Goal: Transaction & Acquisition: Purchase product/service

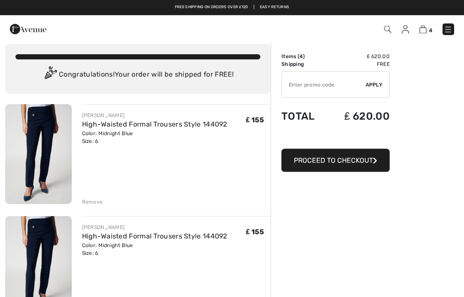
scroll to position [9, 0]
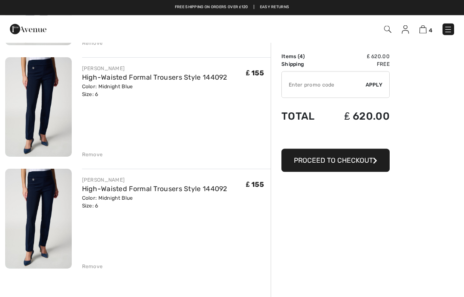
click at [96, 270] on div "Remove" at bounding box center [92, 267] width 21 height 8
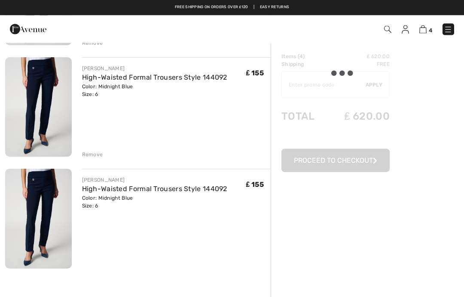
scroll to position [279, 0]
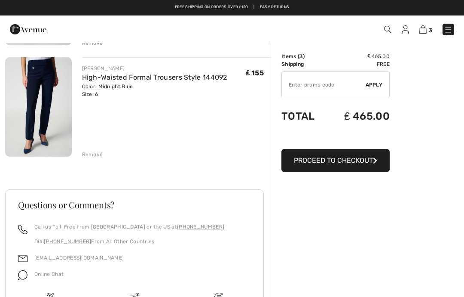
click at [99, 157] on div "Remove" at bounding box center [92, 154] width 21 height 8
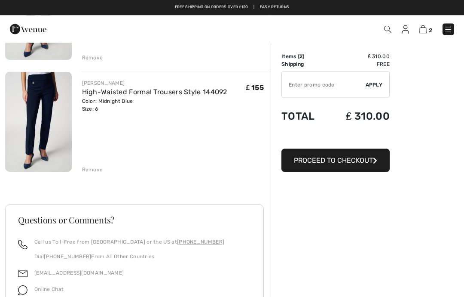
scroll to position [153, 0]
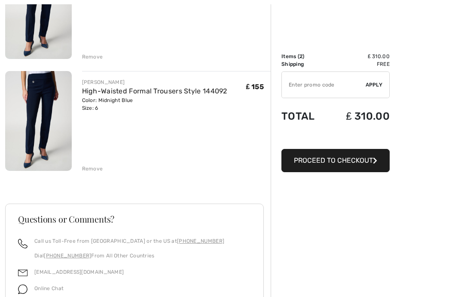
click at [99, 170] on div "Remove" at bounding box center [92, 169] width 21 height 8
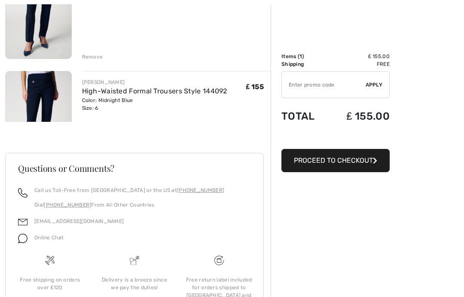
scroll to position [138, 0]
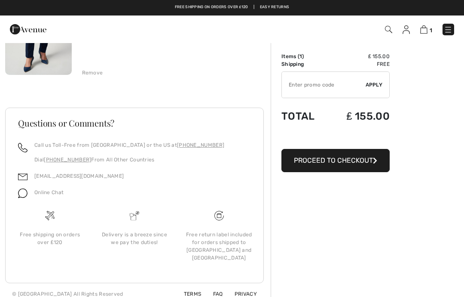
click at [98, 74] on div "Remove" at bounding box center [92, 73] width 21 height 8
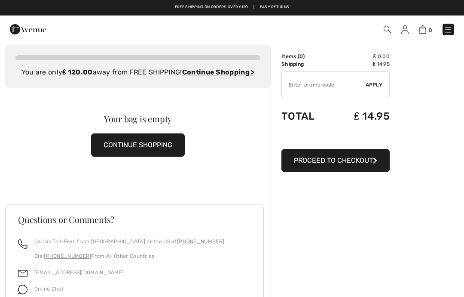
scroll to position [0, 0]
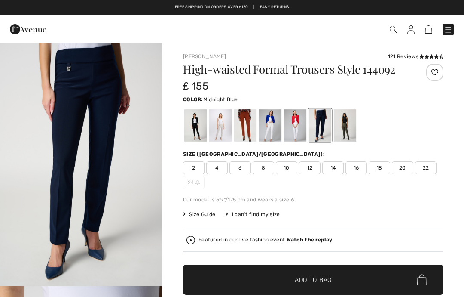
checkbox input "true"
click at [322, 128] on div at bounding box center [320, 125] width 22 height 32
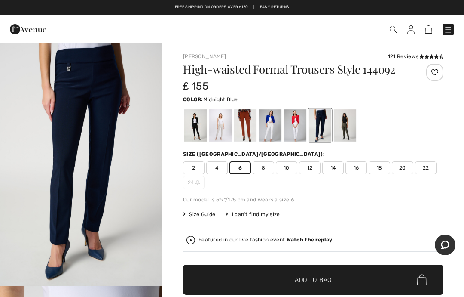
click at [349, 134] on div at bounding box center [345, 125] width 22 height 32
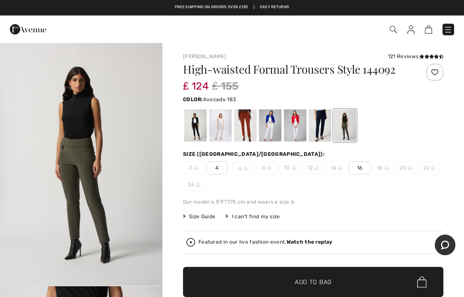
click at [196, 130] on div at bounding box center [195, 125] width 22 height 32
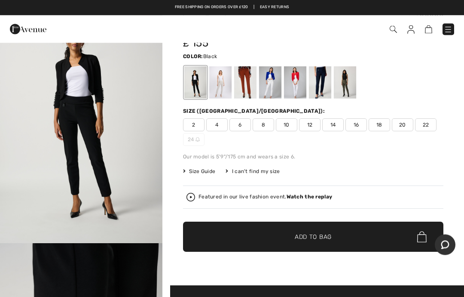
scroll to position [46, 0]
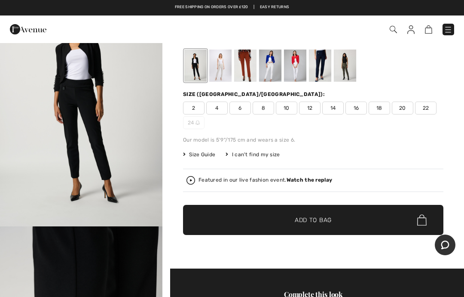
click at [318, 226] on span "✔ Added to Bag Add to Bag" at bounding box center [313, 220] width 261 height 30
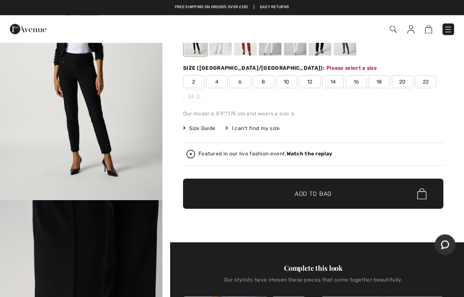
scroll to position [88, 0]
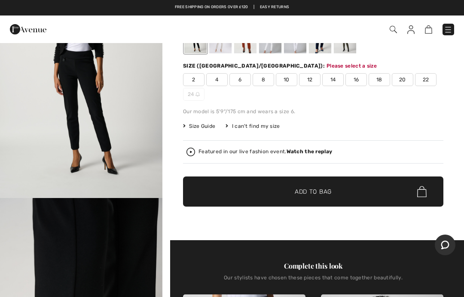
click at [246, 81] on span "6" at bounding box center [240, 79] width 21 height 13
click at [322, 195] on span "Add to Bag" at bounding box center [313, 191] width 37 height 9
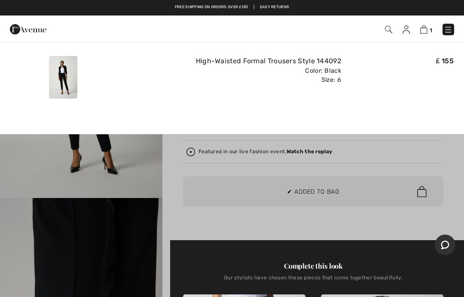
scroll to position [0, 0]
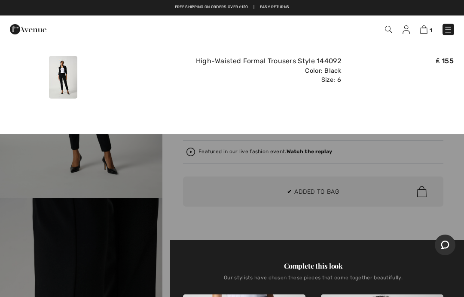
click at [421, 34] on link "1" at bounding box center [427, 29] width 12 height 10
